Goal: Check status: Check status

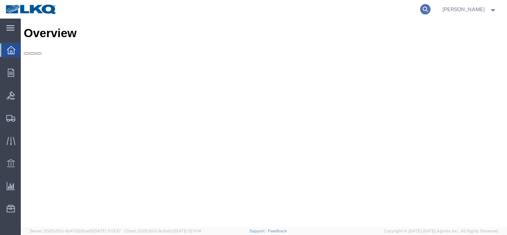
click at [422, 9] on icon at bounding box center [426, 9] width 10 height 10
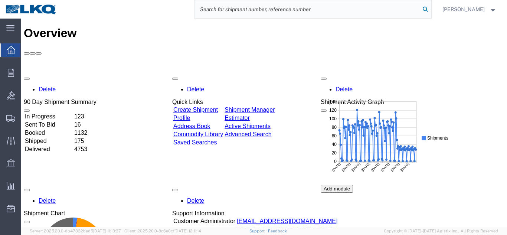
paste input "56645641"
type input "56645641"
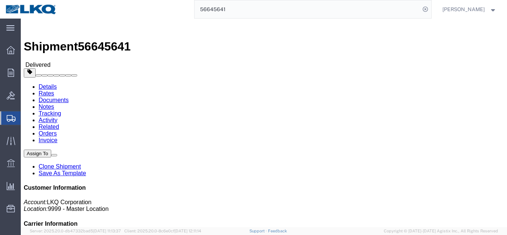
click link "Rates"
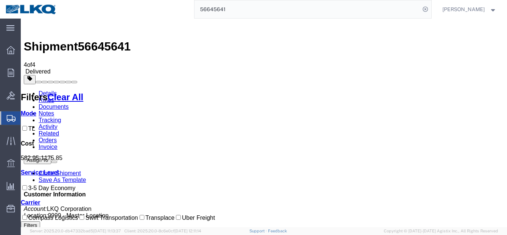
click at [49, 90] on link "Details" at bounding box center [48, 93] width 18 height 6
